Goal: Task Accomplishment & Management: Manage account settings

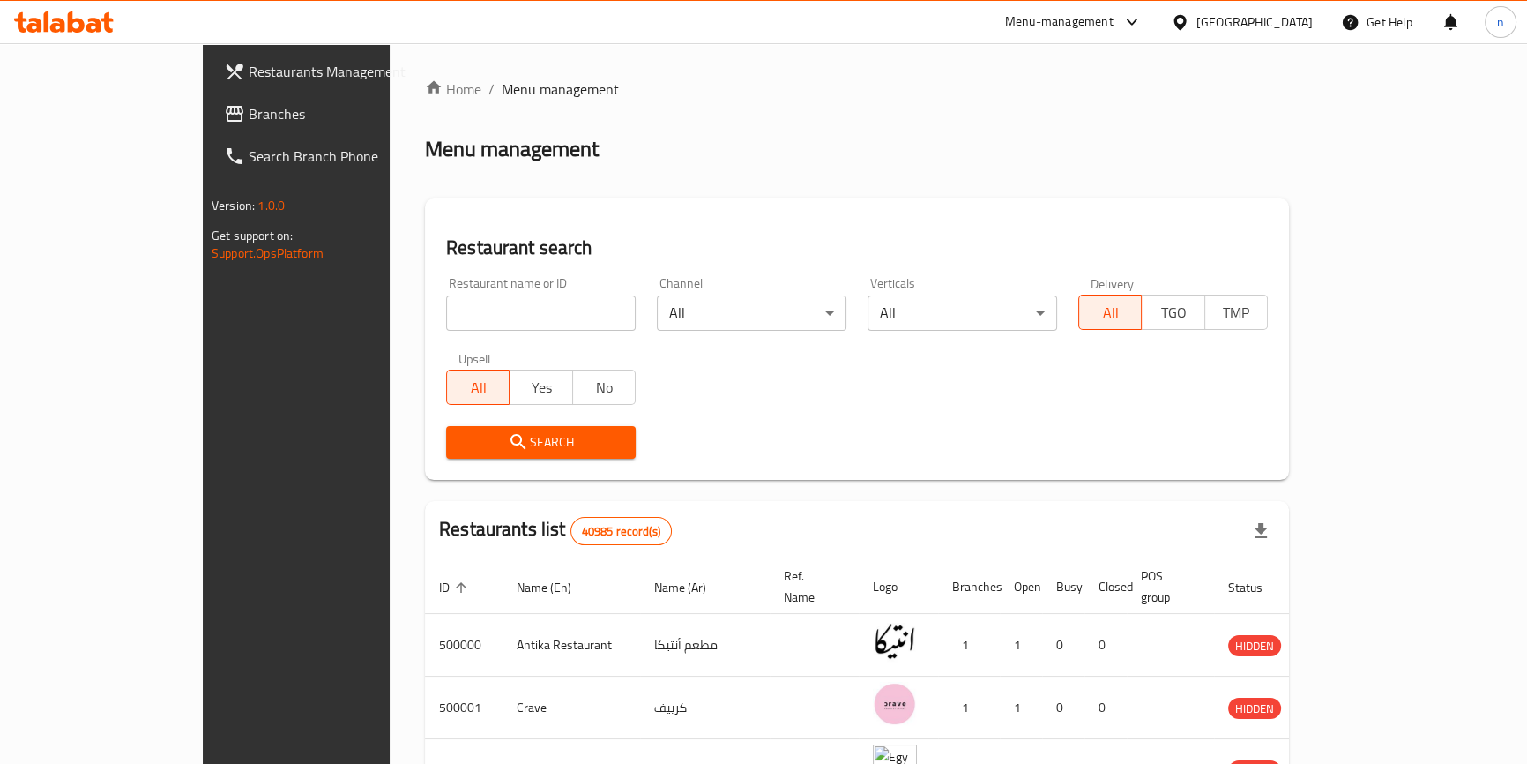
click at [1276, 34] on div "[GEOGRAPHIC_DATA]" at bounding box center [1242, 22] width 170 height 42
click at [1299, 29] on div "[GEOGRAPHIC_DATA]" at bounding box center [1255, 21] width 116 height 19
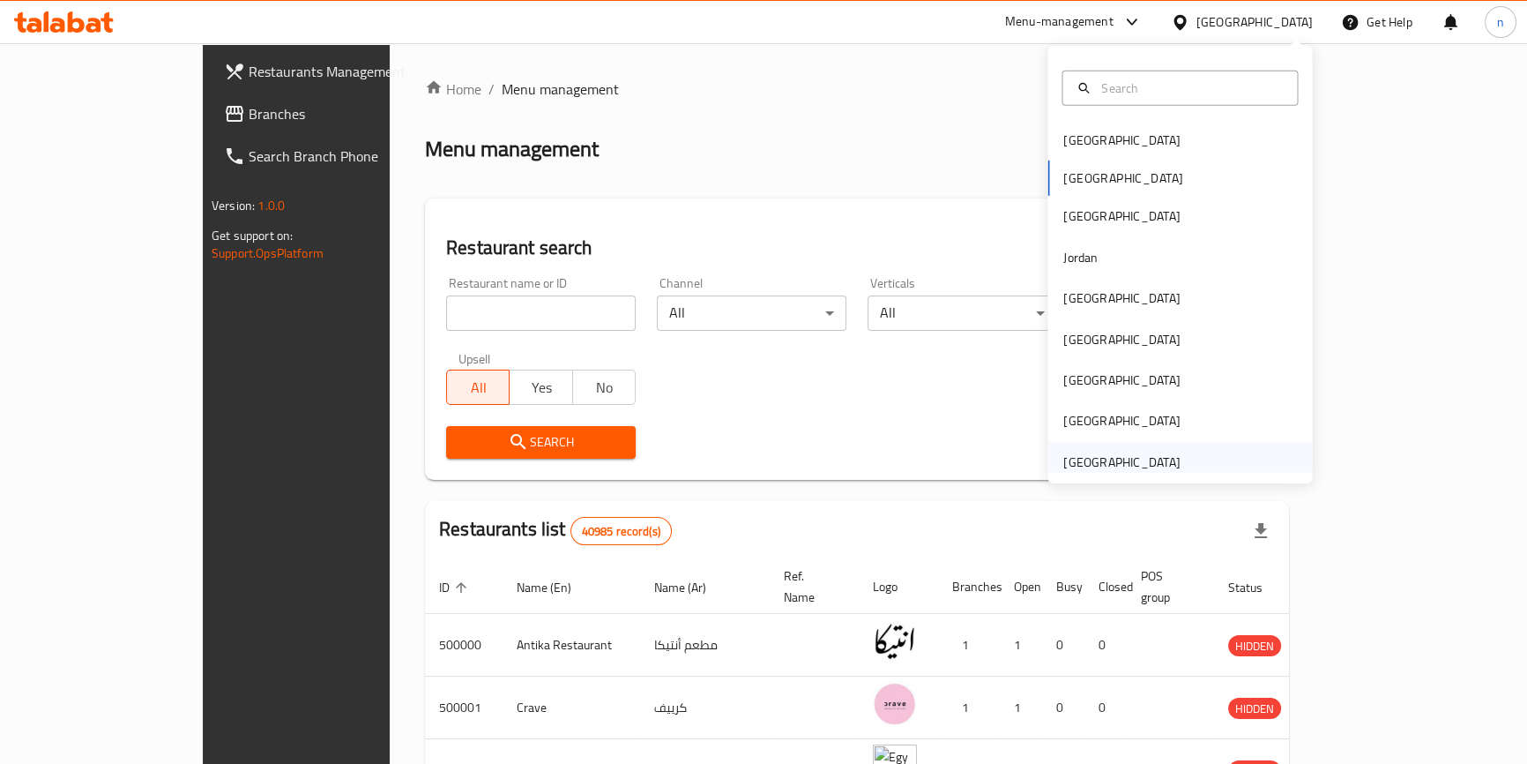
click at [1115, 464] on div "[GEOGRAPHIC_DATA]" at bounding box center [1121, 461] width 116 height 19
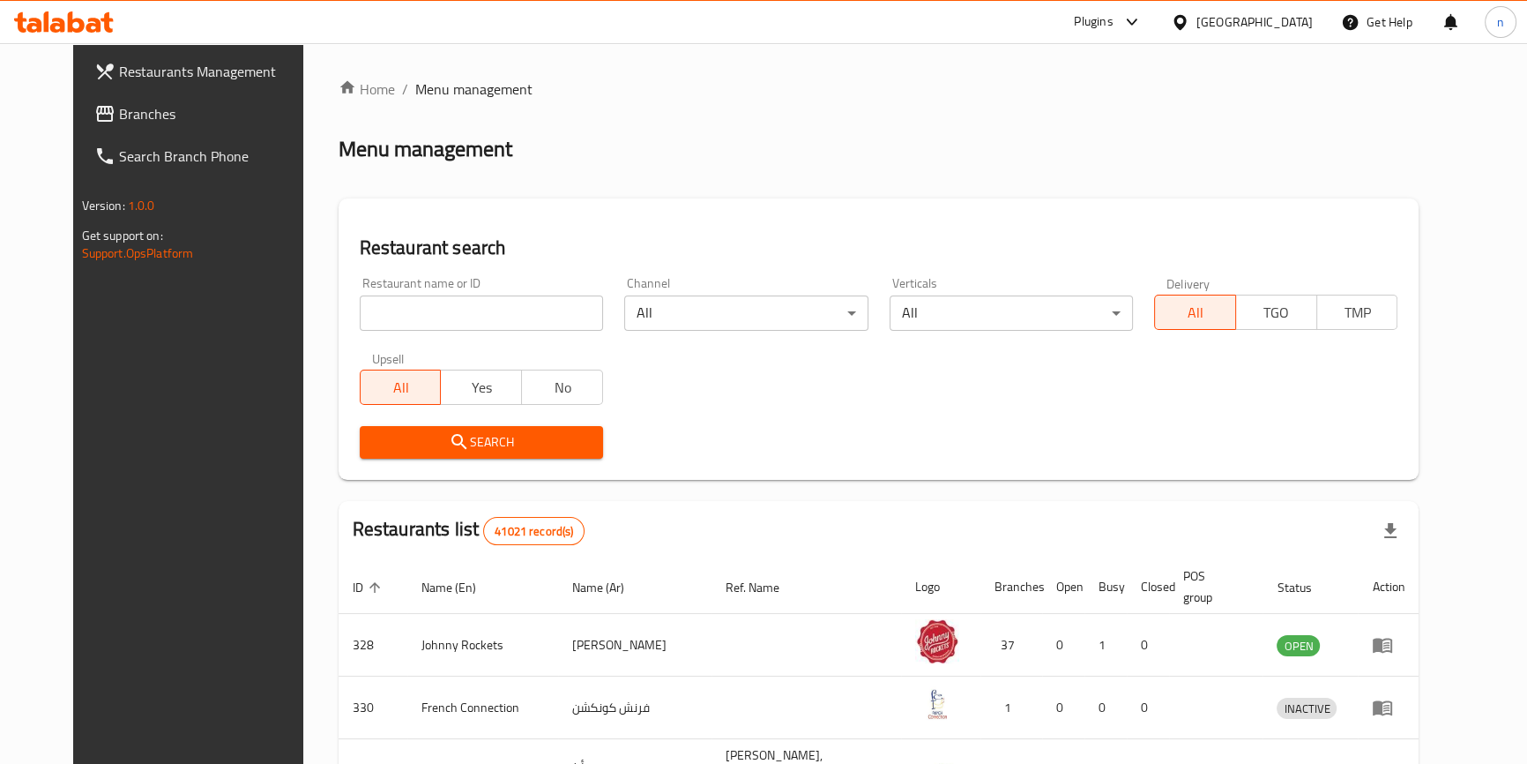
click at [119, 116] on span "Branches" at bounding box center [216, 113] width 195 height 21
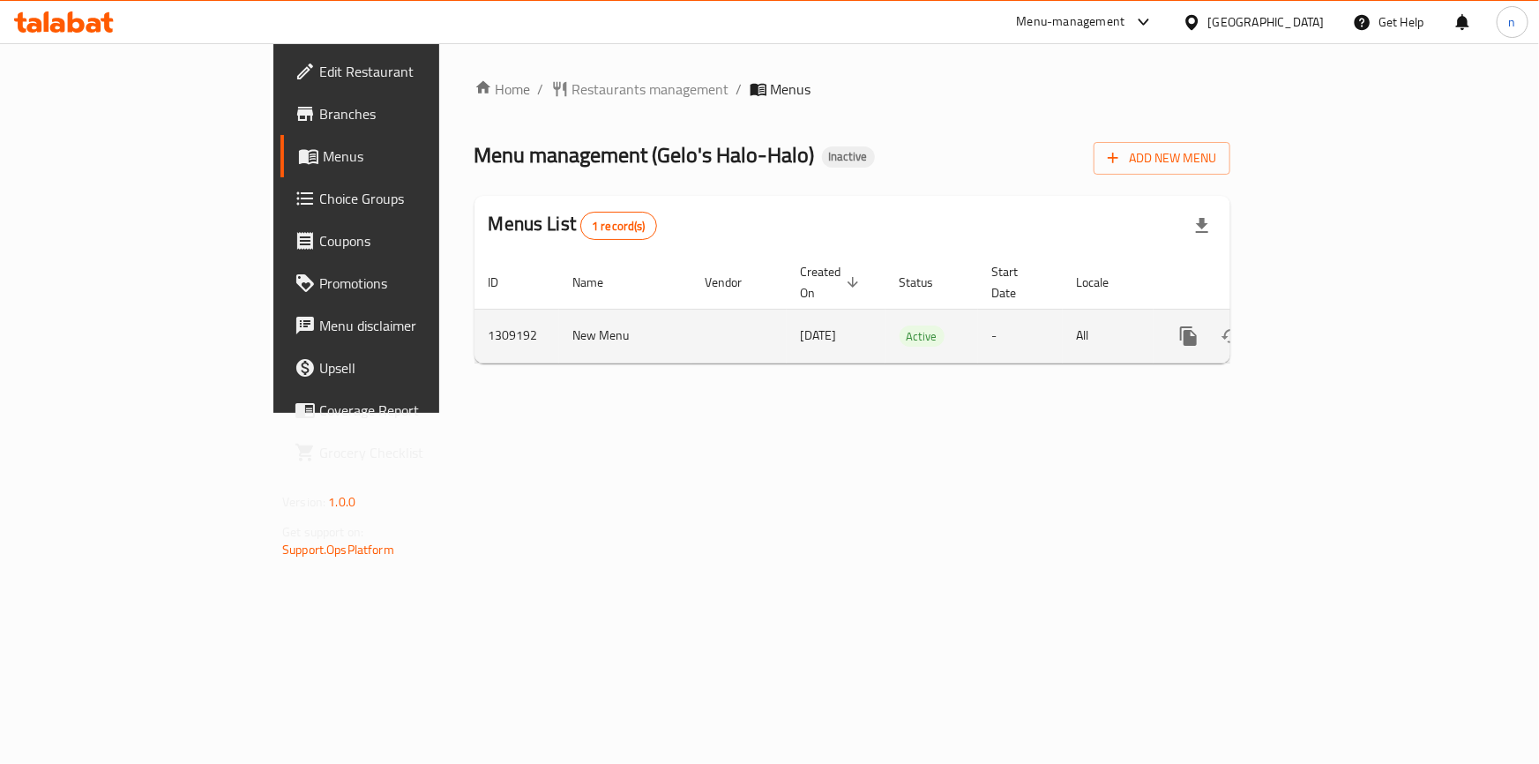
click at [1326, 325] on icon "enhanced table" at bounding box center [1315, 335] width 21 height 21
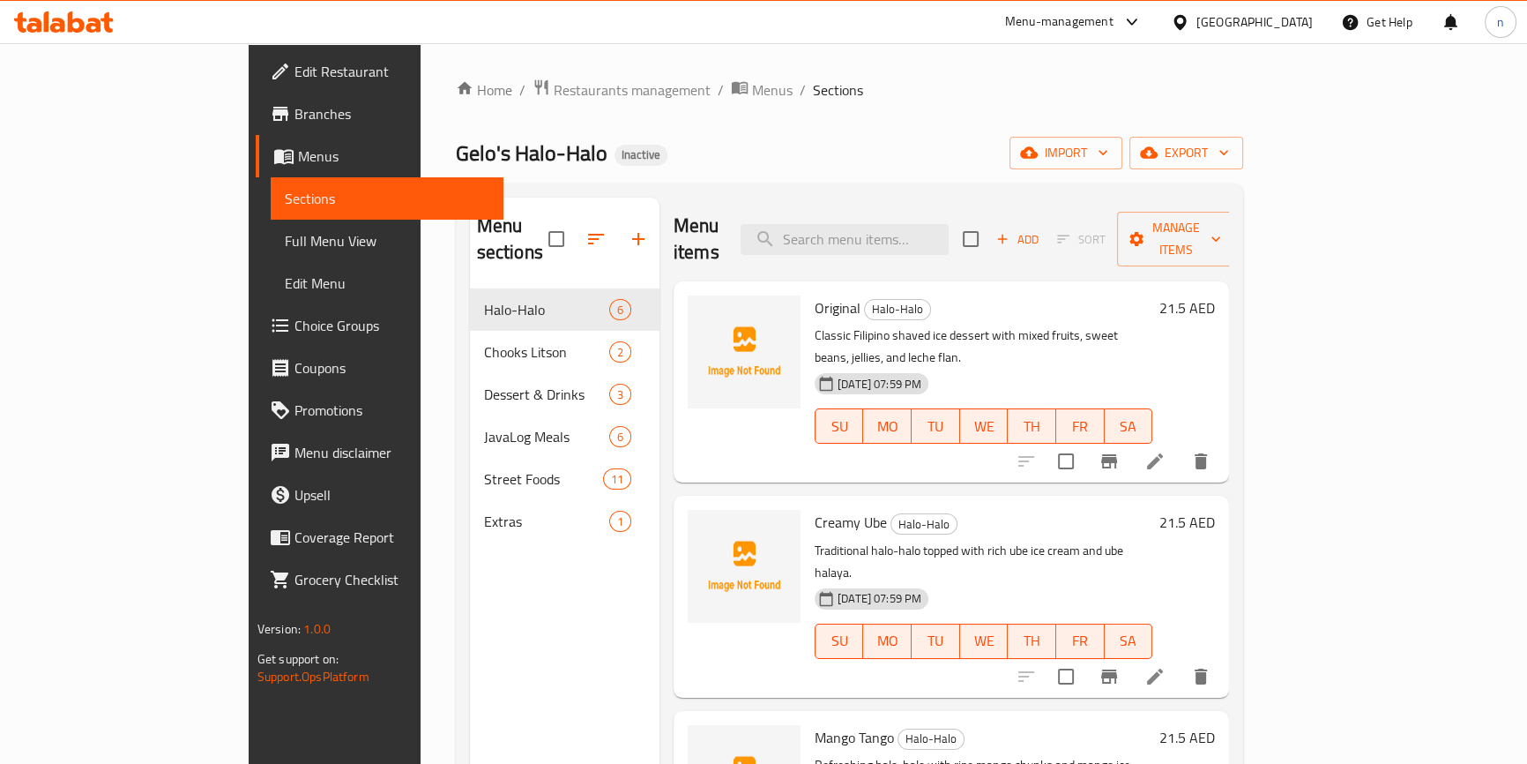
click at [903, 134] on div "Home / Restaurants management / Menus / Sections Gelo's Halo-Halo Inactive impo…" at bounding box center [850, 526] width 788 height 897
click at [274, 158] on icon at bounding box center [283, 157] width 19 height 15
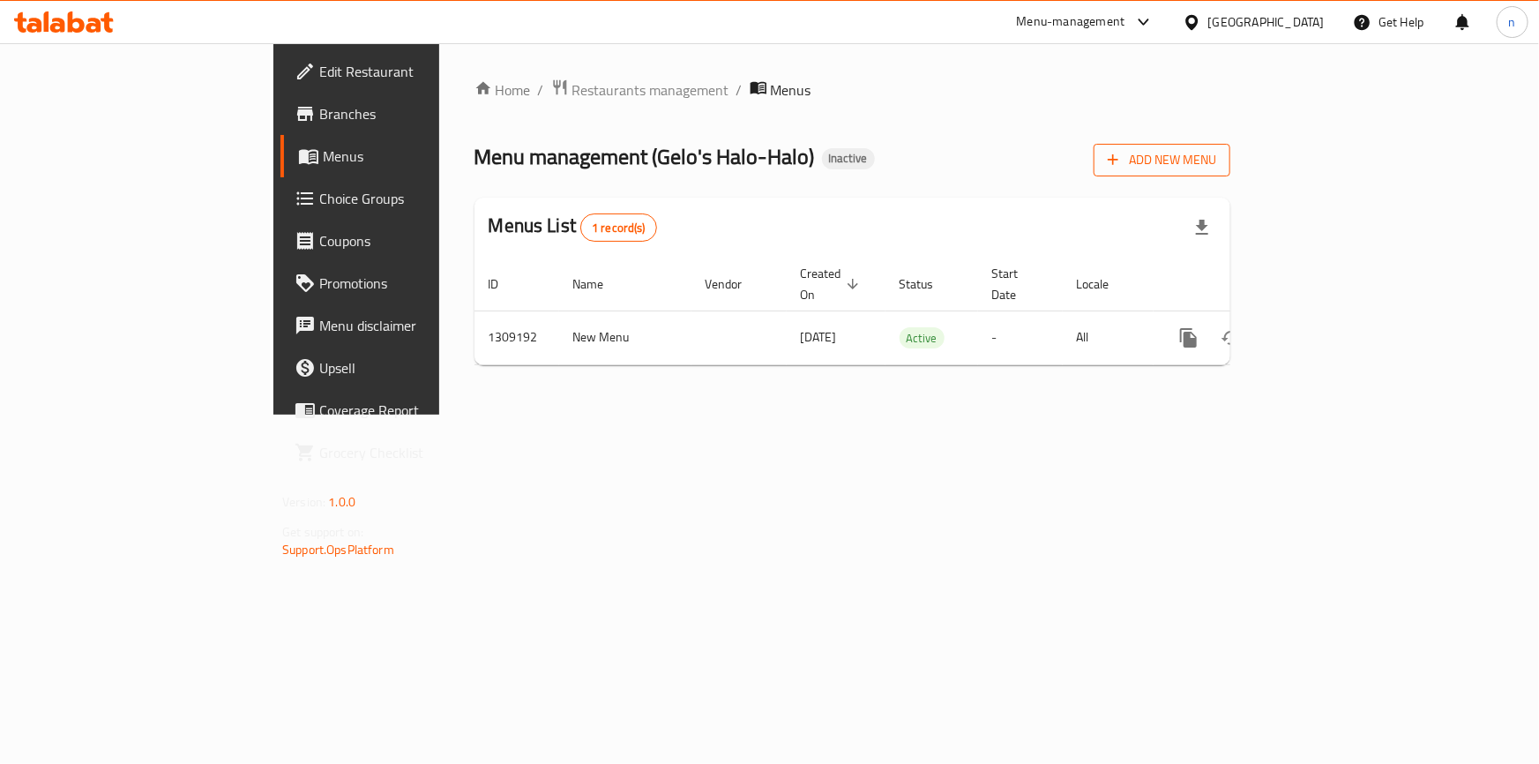
click at [1216, 168] on span "Add New Menu" at bounding box center [1162, 160] width 108 height 22
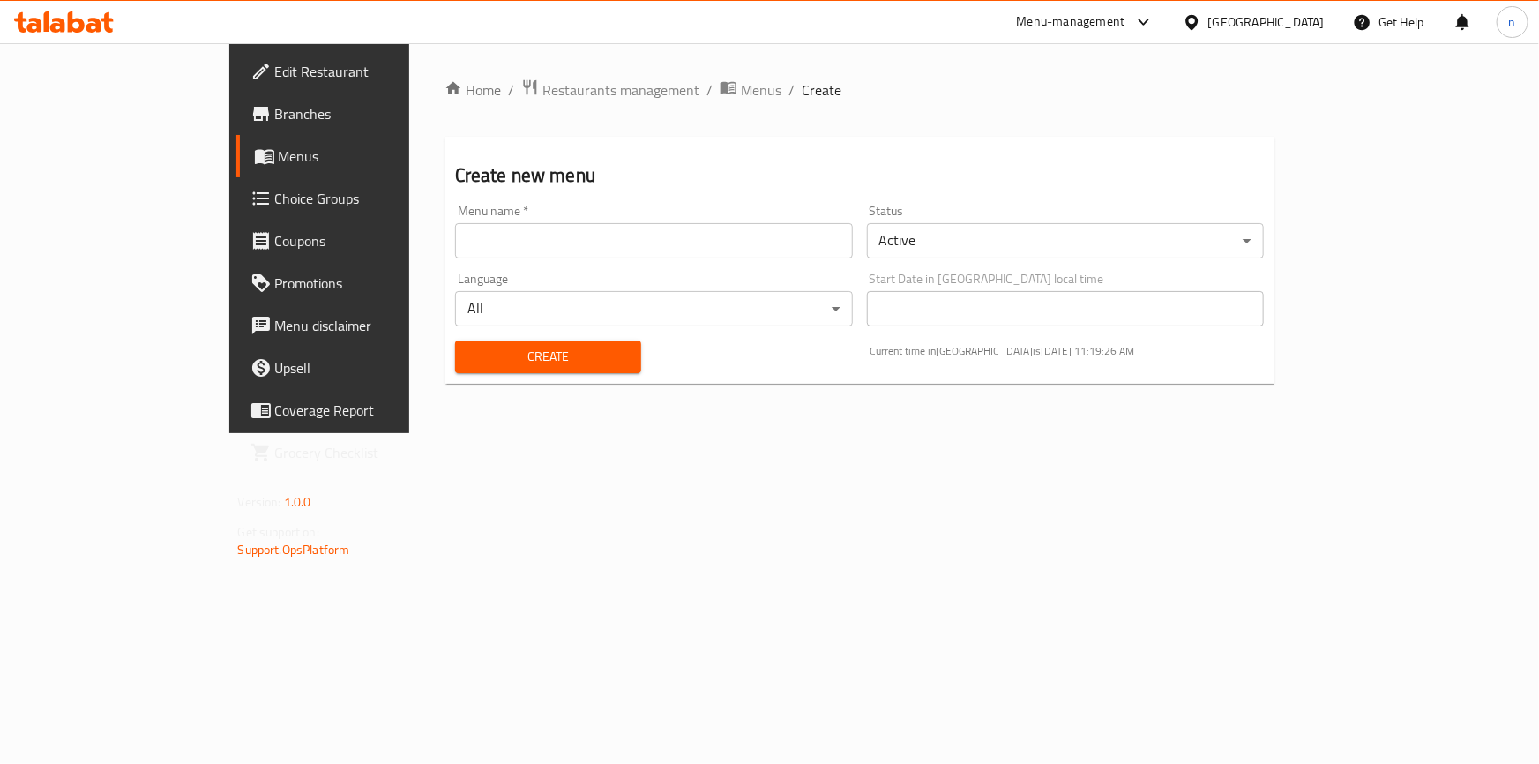
click at [502, 215] on div "Menu name   * Menu name *" at bounding box center [654, 232] width 398 height 54
click at [494, 242] on input "text" at bounding box center [654, 240] width 398 height 35
type input "2/9"
click at [496, 344] on button "Create" at bounding box center [548, 356] width 186 height 33
click at [741, 99] on span "Menus" at bounding box center [761, 89] width 41 height 21
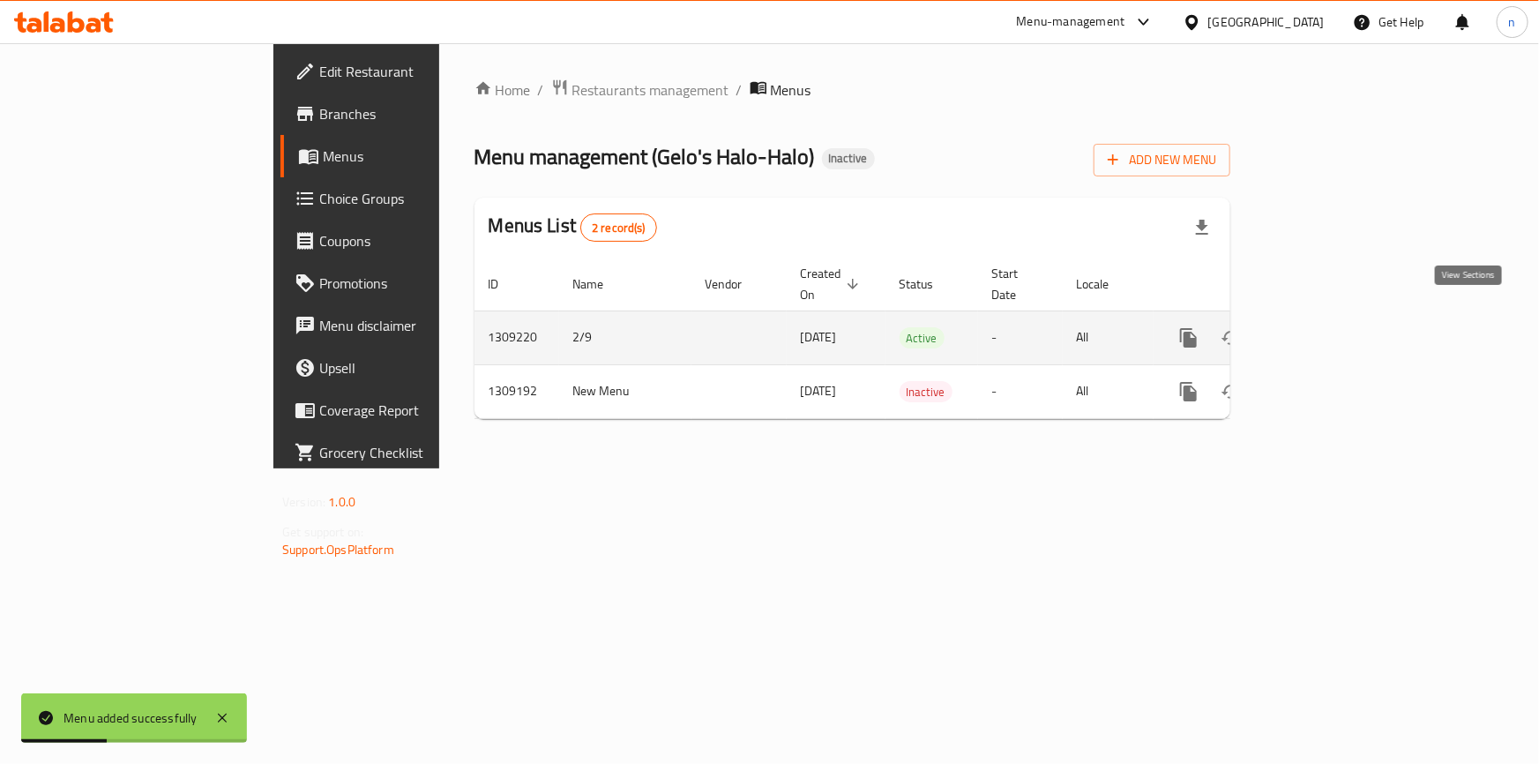
click at [1337, 317] on link "enhanced table" at bounding box center [1315, 338] width 42 height 42
